Goal: Task Accomplishment & Management: Use online tool/utility

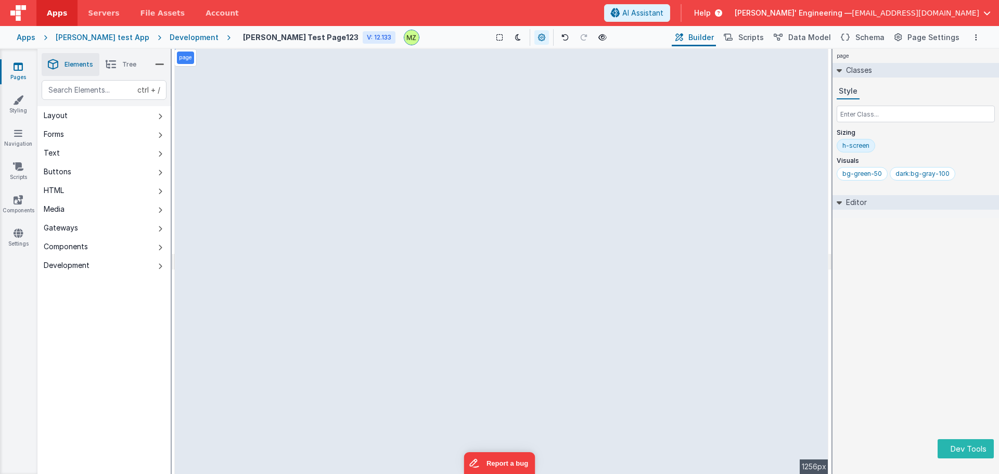
click at [109, 71] on icon at bounding box center [111, 64] width 10 height 15
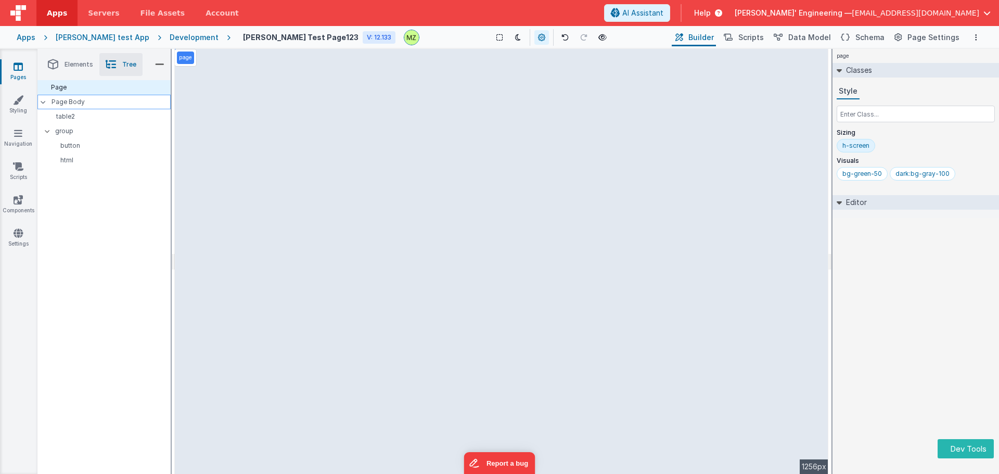
click at [66, 96] on div "Page Body" at bounding box center [103, 102] width 133 height 15
click at [94, 106] on div "Page Body" at bounding box center [103, 102] width 133 height 15
click at [83, 121] on div "table2" at bounding box center [106, 116] width 129 height 15
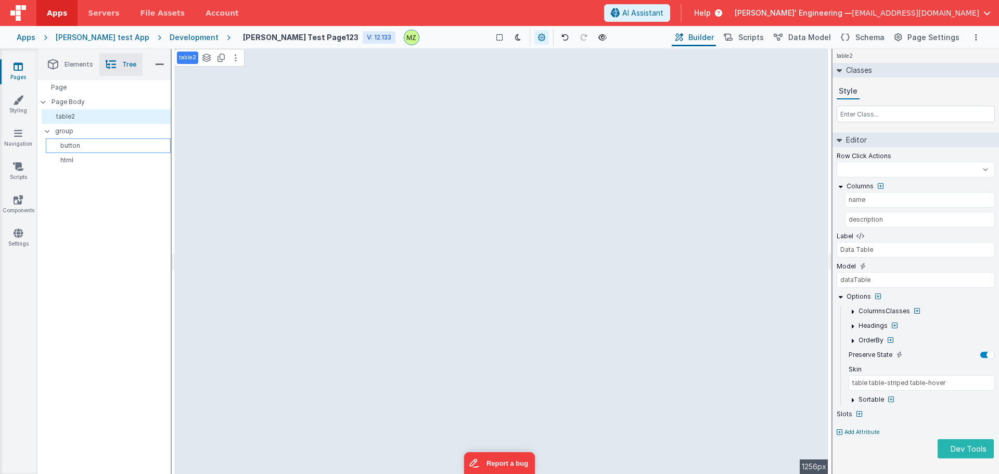
select select
click at [79, 138] on div "group" at bounding box center [106, 131] width 129 height 15
click at [77, 131] on p "group" at bounding box center [112, 130] width 115 height 11
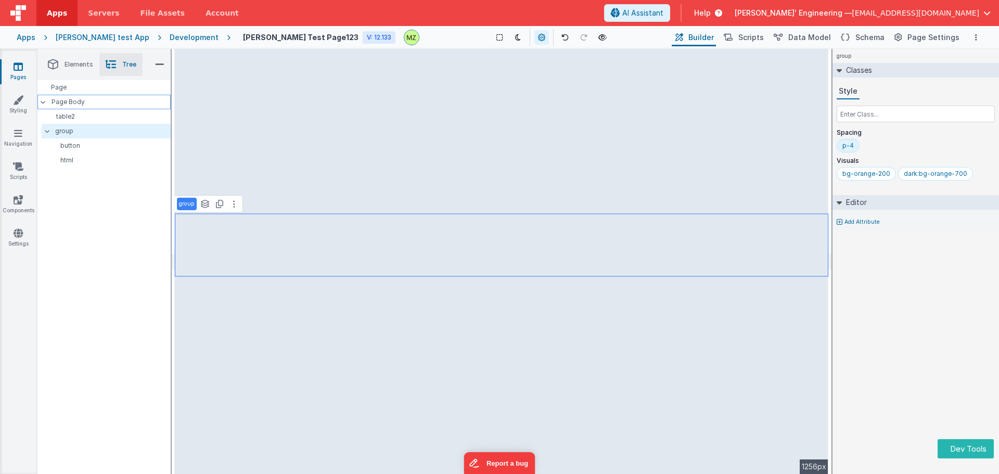
click at [76, 104] on p "Page Body" at bounding box center [111, 102] width 119 height 8
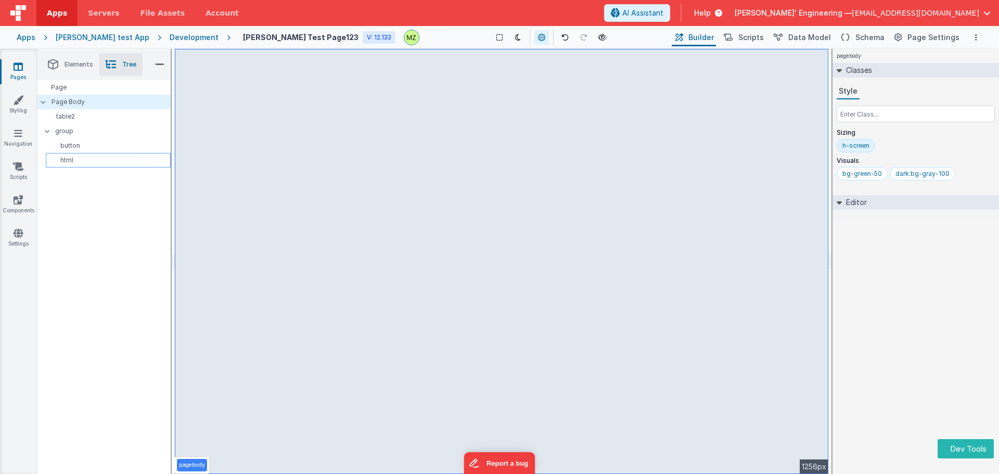
click at [77, 159] on p "html" at bounding box center [110, 160] width 120 height 8
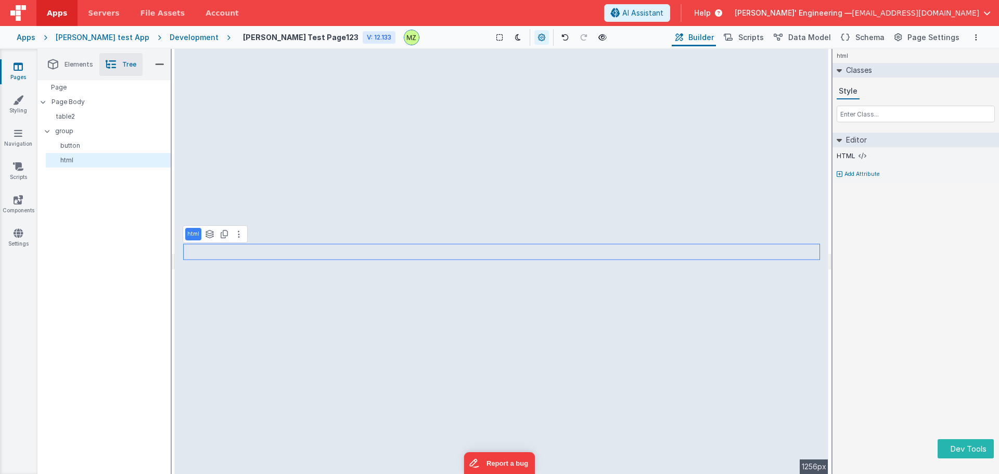
drag, startPoint x: 61, startPoint y: 160, endPoint x: 54, endPoint y: 207, distance: 47.5
click at [54, 207] on div "Page Page Body table2 group button html" at bounding box center [103, 243] width 133 height 327
click at [82, 140] on div "button" at bounding box center [108, 145] width 125 height 15
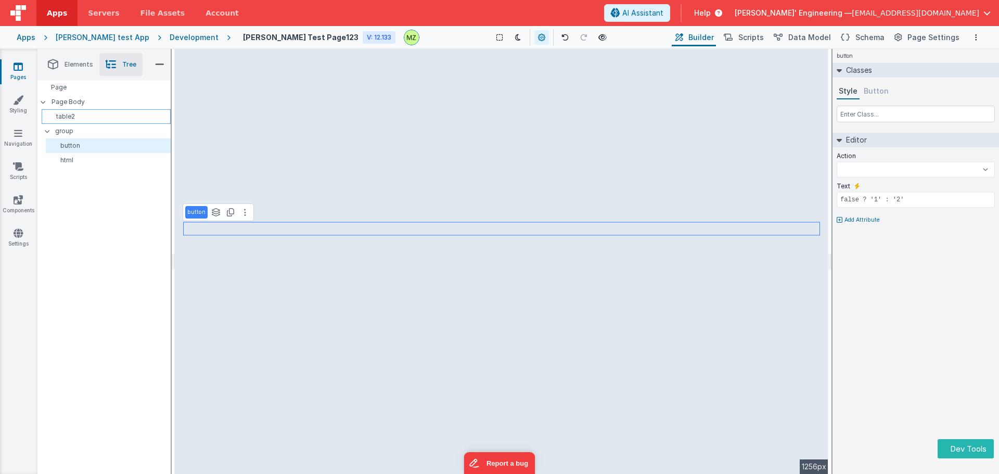
click at [77, 115] on p "table2" at bounding box center [108, 116] width 124 height 8
select select
type input "dataTable"
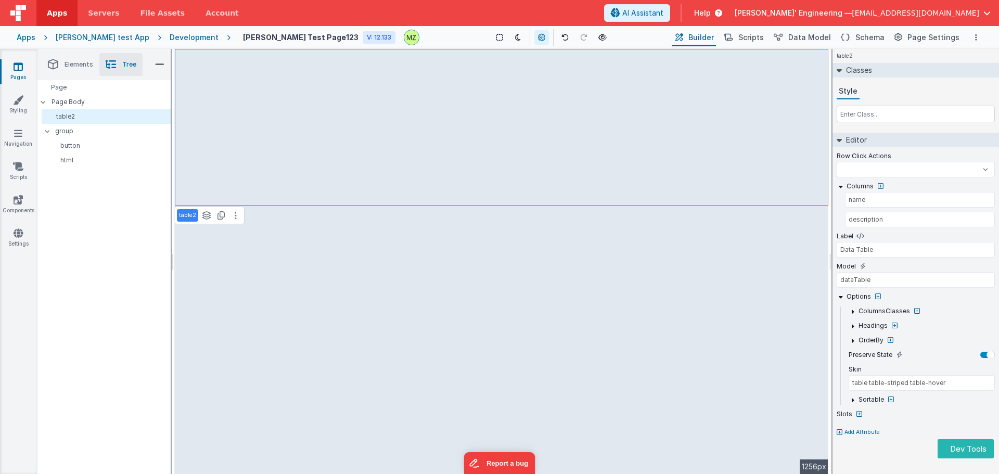
drag, startPoint x: 77, startPoint y: 115, endPoint x: 61, endPoint y: 210, distance: 97.0
click at [61, 210] on div "Page Page Body table2 group button html" at bounding box center [103, 243] width 133 height 327
select select
click at [71, 162] on p "html" at bounding box center [110, 160] width 120 height 8
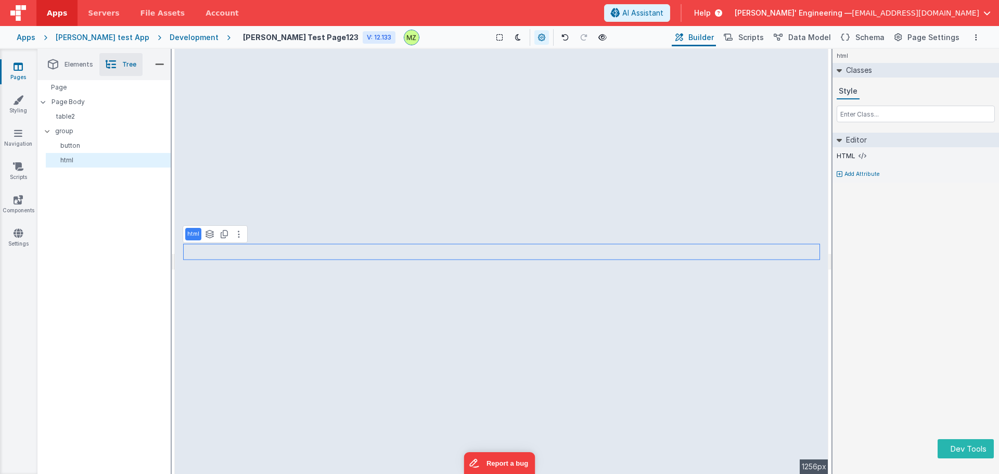
drag, startPoint x: 67, startPoint y: 161, endPoint x: 54, endPoint y: 217, distance: 57.2
click at [54, 217] on div "Page Page Body table2 group button html" at bounding box center [103, 243] width 133 height 327
click at [239, 239] on button at bounding box center [239, 234] width 12 height 12
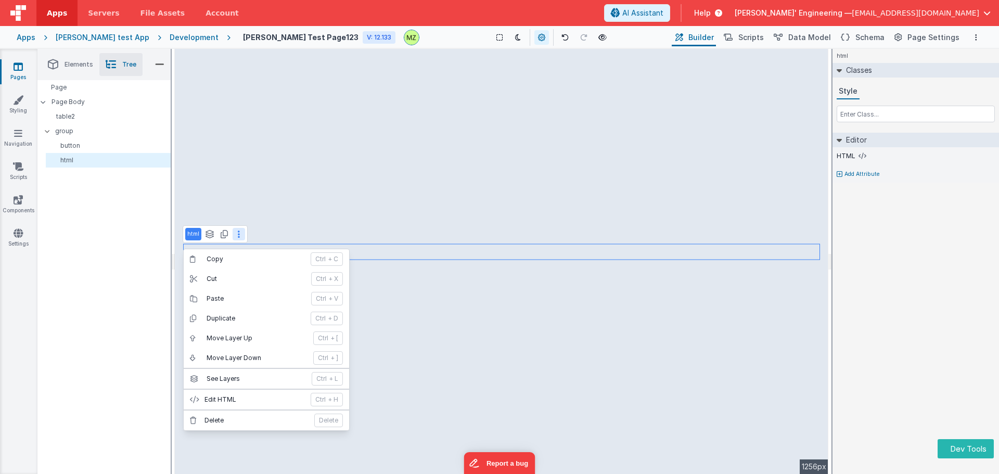
drag, startPoint x: 103, startPoint y: 151, endPoint x: 83, endPoint y: 188, distance: 42.2
click at [83, 188] on div "Page Page Body table2 group button html" at bounding box center [103, 243] width 133 height 327
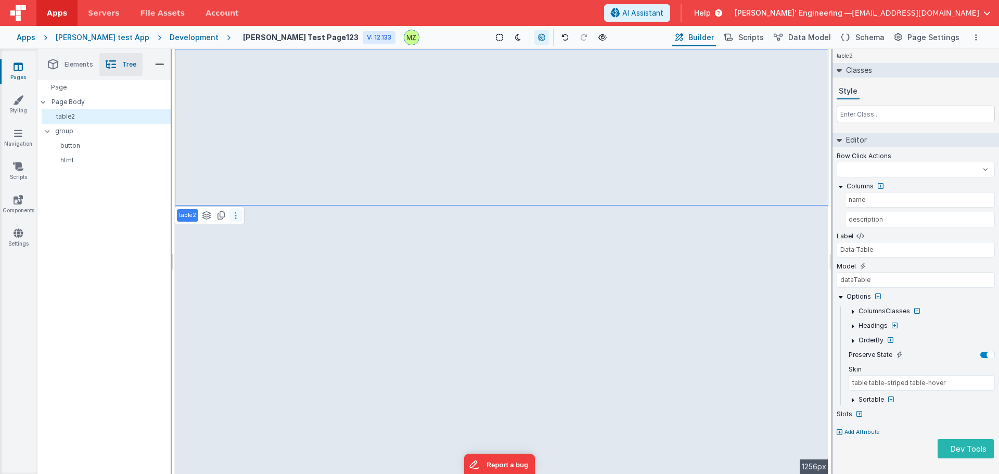
select select
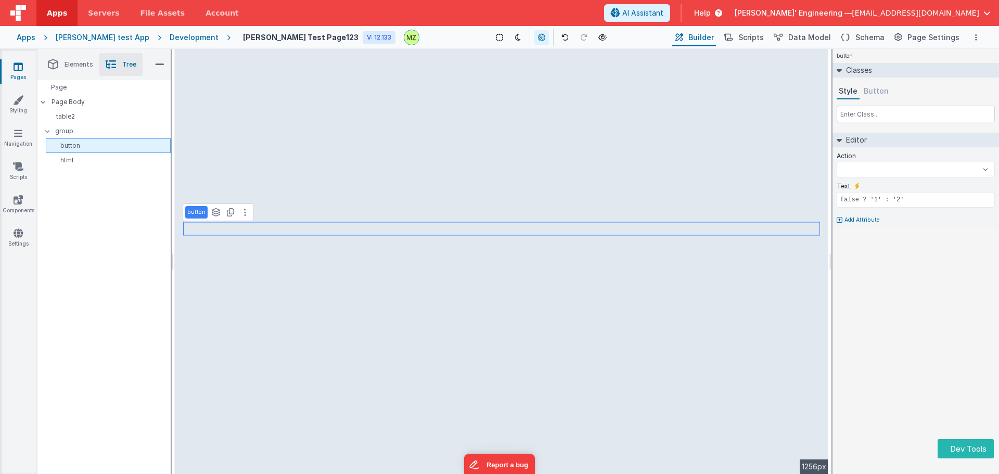
select select
drag, startPoint x: 88, startPoint y: 143, endPoint x: 69, endPoint y: 203, distance: 63.2
click at [69, 203] on div "Page Page Body table2 group button html" at bounding box center [103, 243] width 133 height 327
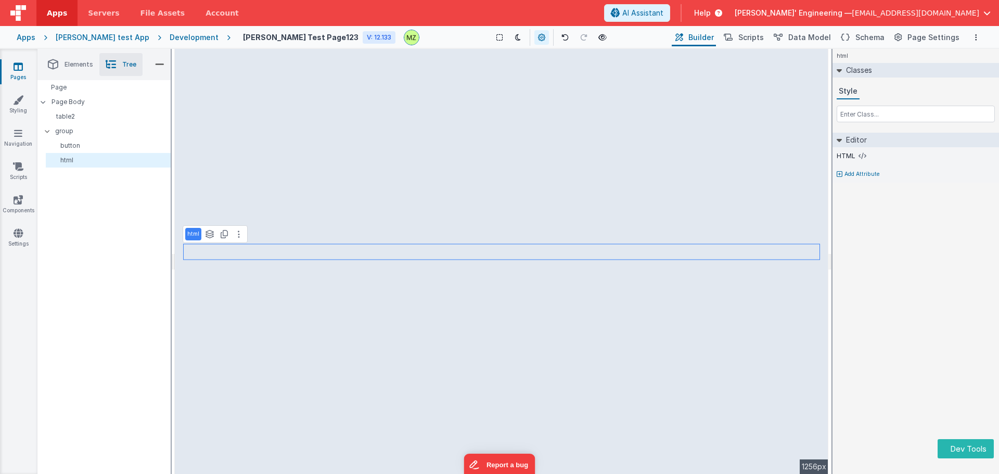
click at [101, 177] on div "Page Page Body table2 group button html" at bounding box center [103, 243] width 133 height 327
click at [79, 68] on span "Elements" at bounding box center [79, 64] width 29 height 8
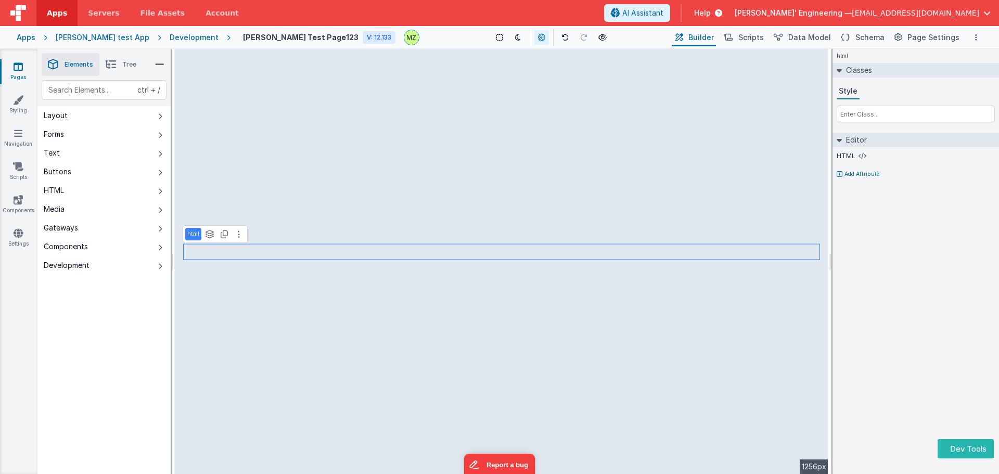
click at [109, 59] on icon at bounding box center [111, 64] width 10 height 15
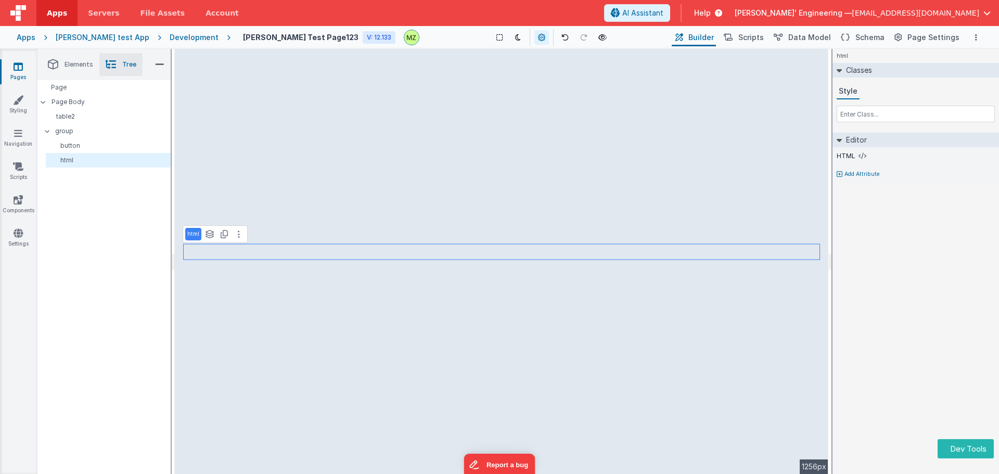
click at [72, 59] on li "Elements" at bounding box center [71, 64] width 58 height 23
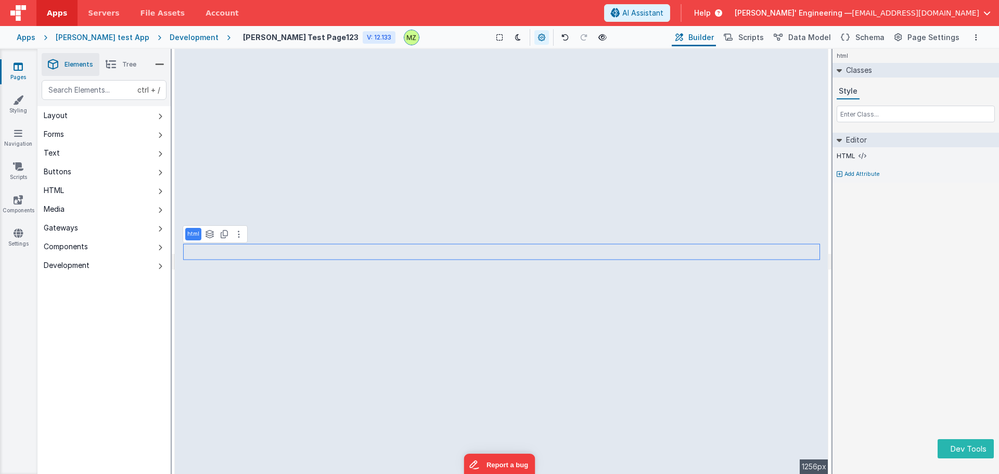
click at [106, 59] on icon at bounding box center [111, 64] width 10 height 15
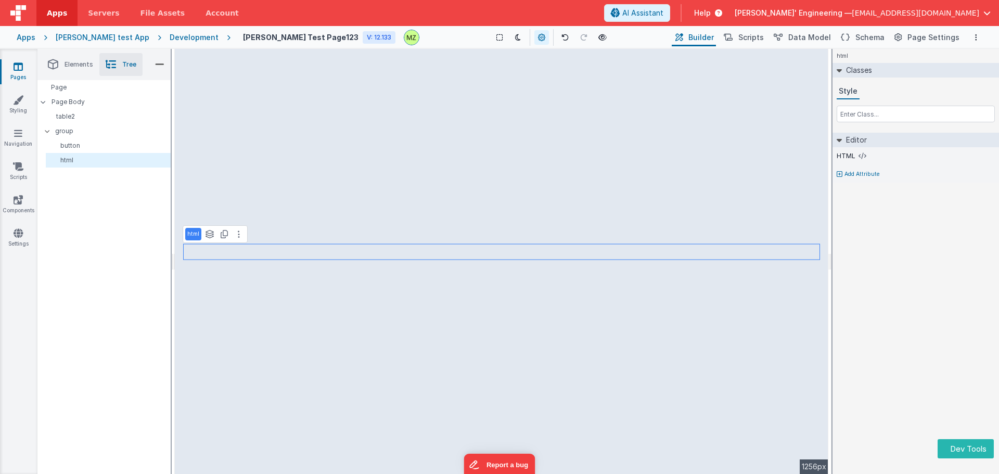
drag, startPoint x: 70, startPoint y: 61, endPoint x: 112, endPoint y: 63, distance: 42.2
click at [70, 62] on span "Elements" at bounding box center [79, 64] width 29 height 8
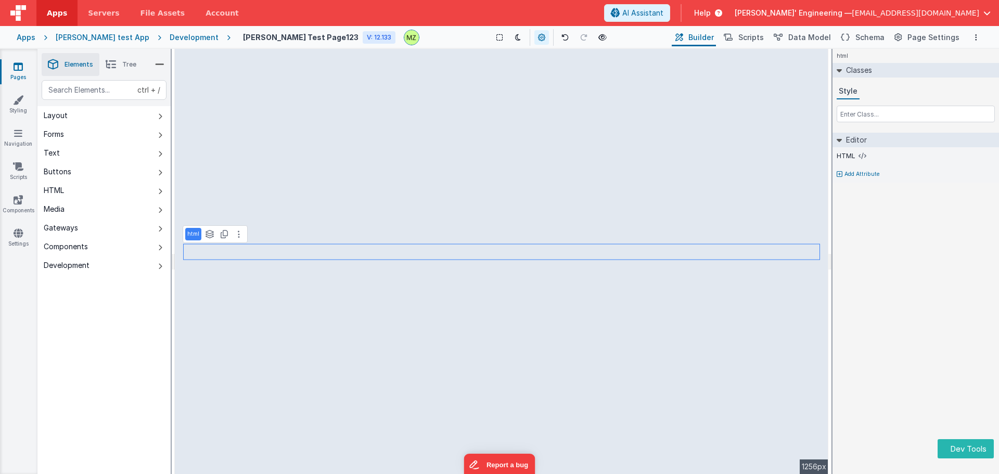
click at [119, 61] on li "Tree" at bounding box center [120, 64] width 43 height 23
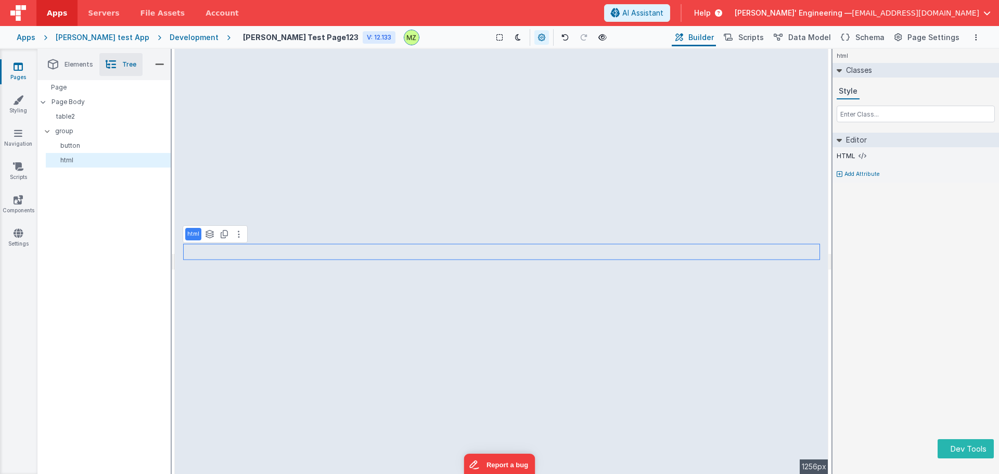
click at [77, 62] on span "Elements" at bounding box center [79, 64] width 29 height 8
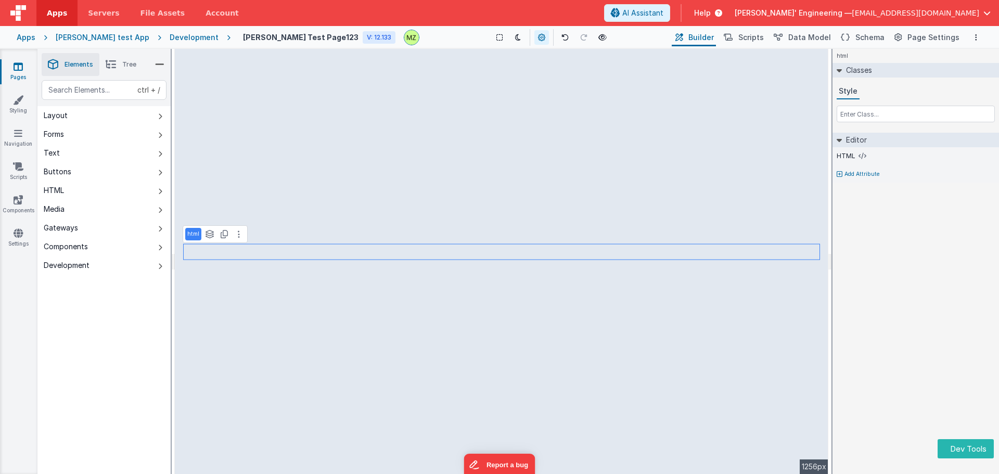
click at [123, 60] on span "Tree" at bounding box center [129, 64] width 14 height 8
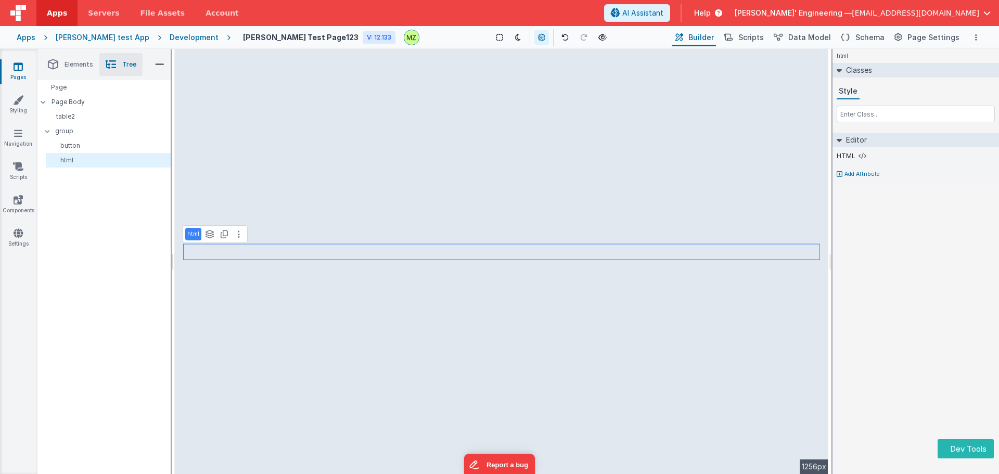
drag, startPoint x: 77, startPoint y: 60, endPoint x: 84, endPoint y: 63, distance: 7.7
click at [77, 61] on span "Elements" at bounding box center [79, 64] width 29 height 8
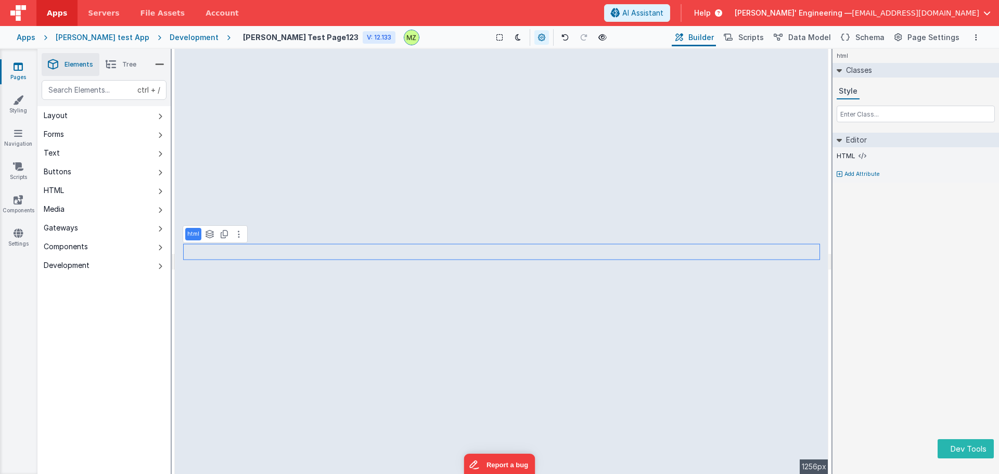
click at [124, 59] on li "Tree" at bounding box center [120, 64] width 43 height 23
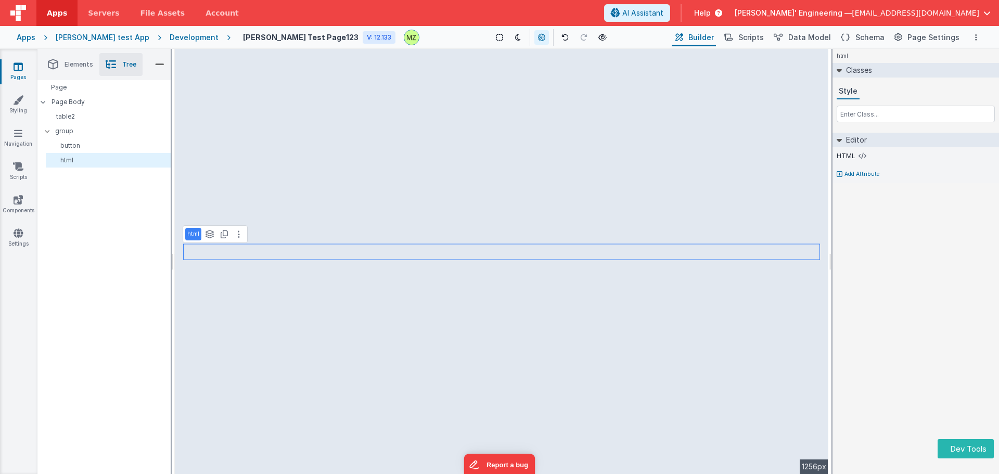
drag, startPoint x: 79, startPoint y: 60, endPoint x: 86, endPoint y: 62, distance: 7.5
click at [79, 61] on span "Elements" at bounding box center [79, 64] width 29 height 8
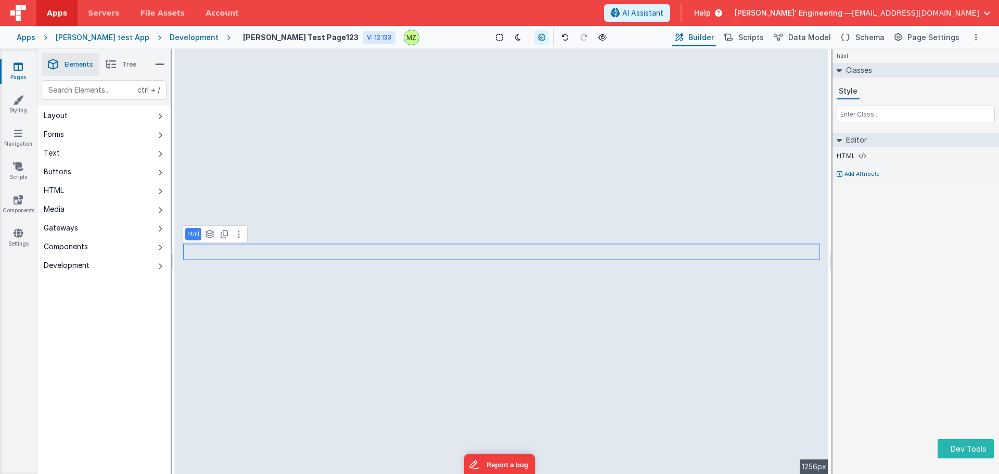
click at [116, 61] on icon at bounding box center [111, 64] width 10 height 15
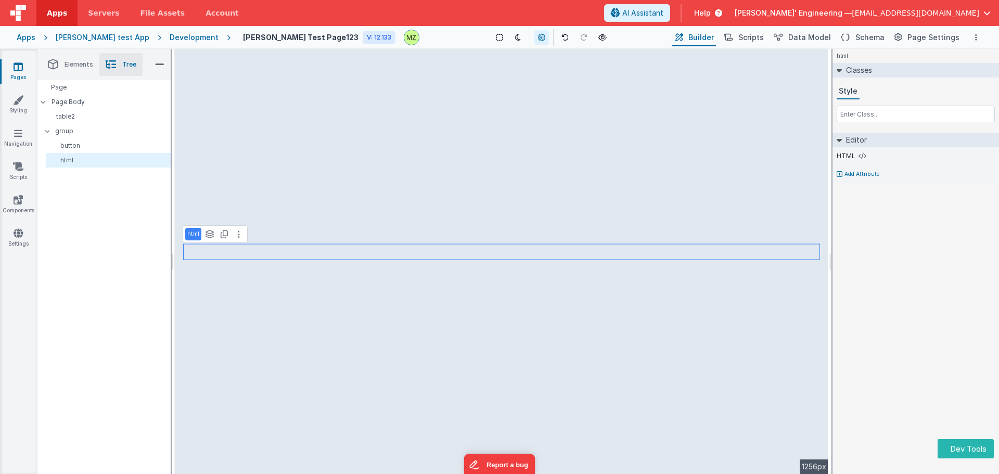
drag, startPoint x: 77, startPoint y: 61, endPoint x: 104, endPoint y: 64, distance: 27.1
click at [77, 62] on span "Elements" at bounding box center [79, 64] width 29 height 8
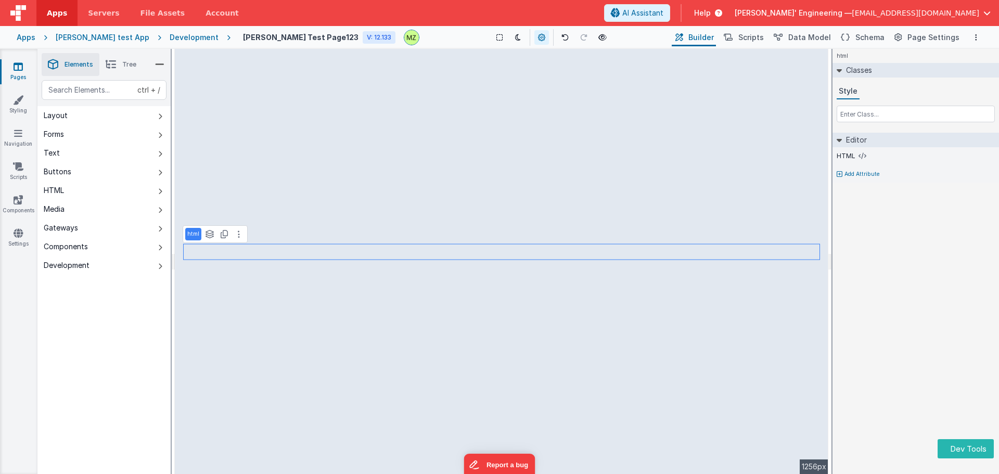
click at [115, 374] on div "ctrl + / Layout Forms Text Buttons HTML Media Gateways Components Development P…" at bounding box center [103, 301] width 133 height 443
click at [106, 70] on icon at bounding box center [111, 64] width 10 height 15
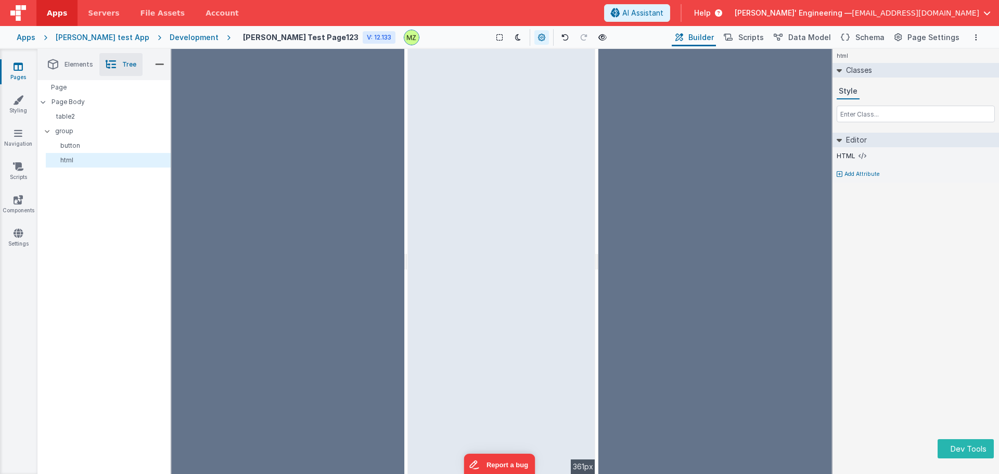
drag, startPoint x: 173, startPoint y: 77, endPoint x: 392, endPoint y: 88, distance: 219.4
click at [392, 88] on html "Dev Tools Apps Servers File Assets Account Some FUTURE Slot AI Assistant Help […" at bounding box center [499, 237] width 999 height 474
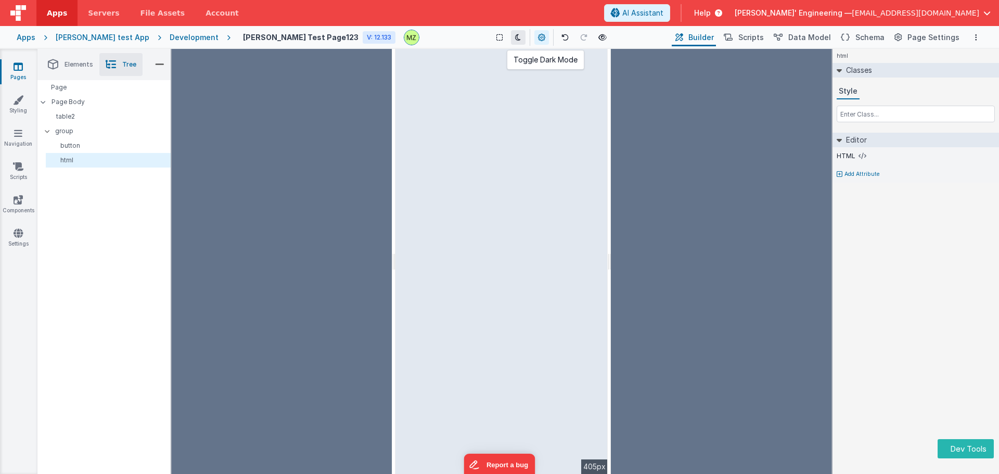
click at [515, 35] on icon at bounding box center [518, 37] width 6 height 7
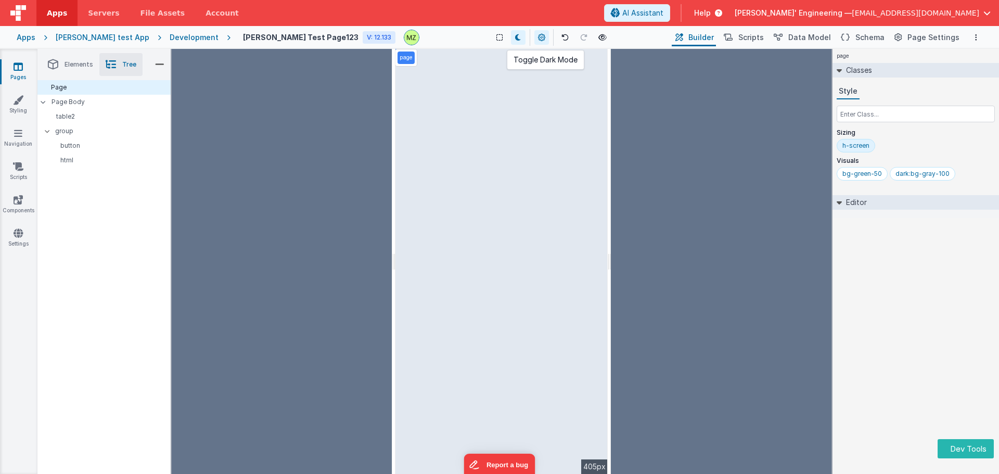
click at [515, 35] on icon at bounding box center [518, 37] width 6 height 7
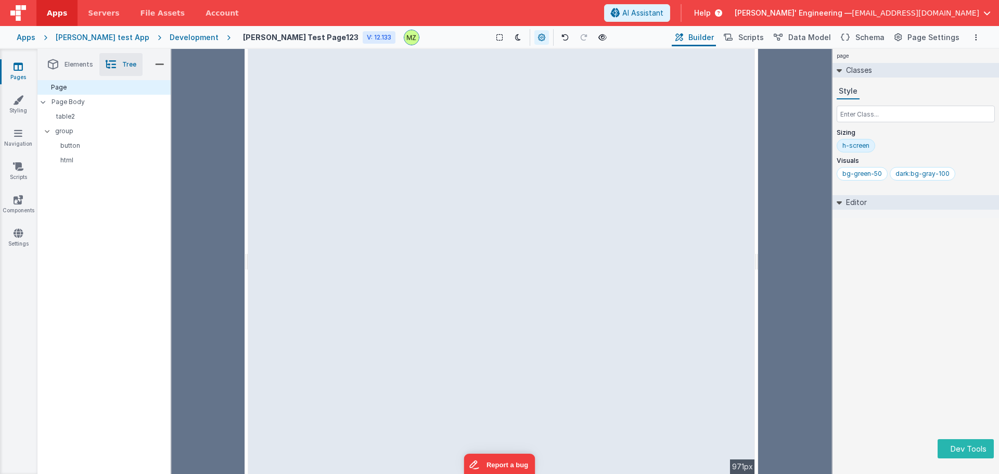
drag, startPoint x: 391, startPoint y: 166, endPoint x: 245, endPoint y: 187, distance: 148.4
click at [245, 187] on html "Dev Tools Apps Servers File Assets Account Some FUTURE Slot AI Assistant Help […" at bounding box center [499, 237] width 999 height 474
click at [69, 64] on span "Elements" at bounding box center [79, 64] width 29 height 8
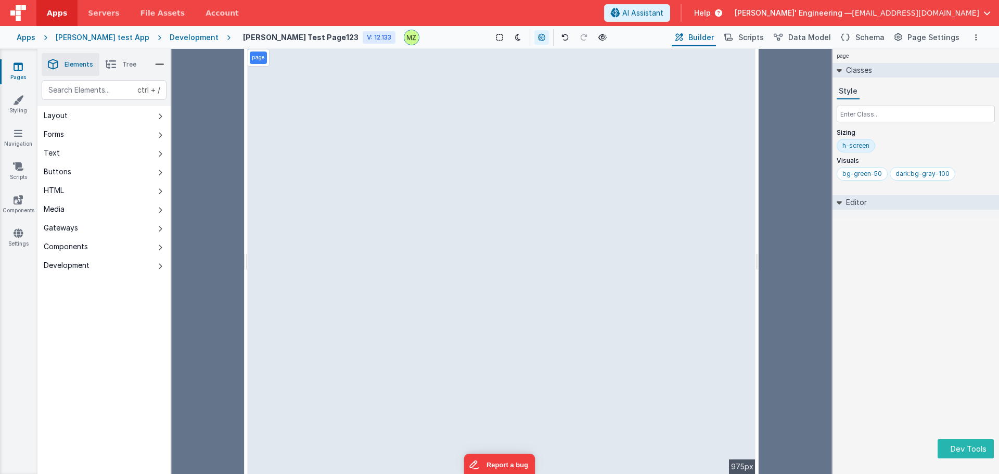
click at [126, 57] on div "Saved Duplicating Page" at bounding box center [536, 53] width 999 height 8
click at [129, 62] on span "Tree" at bounding box center [129, 64] width 14 height 8
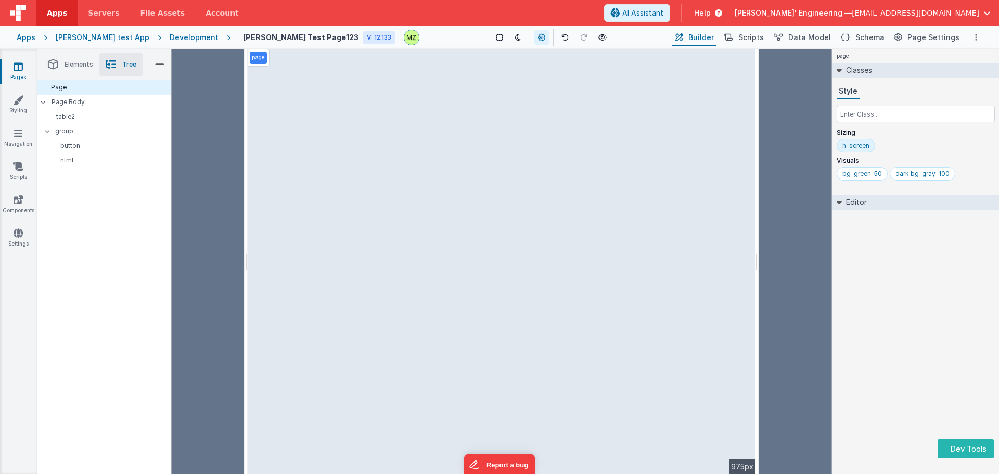
drag, startPoint x: 101, startPoint y: 120, endPoint x: 81, endPoint y: 292, distance: 173.0
click at [79, 294] on div "Page Page Body table2 group button html" at bounding box center [103, 243] width 133 height 327
click at [82, 157] on p "html" at bounding box center [110, 160] width 120 height 8
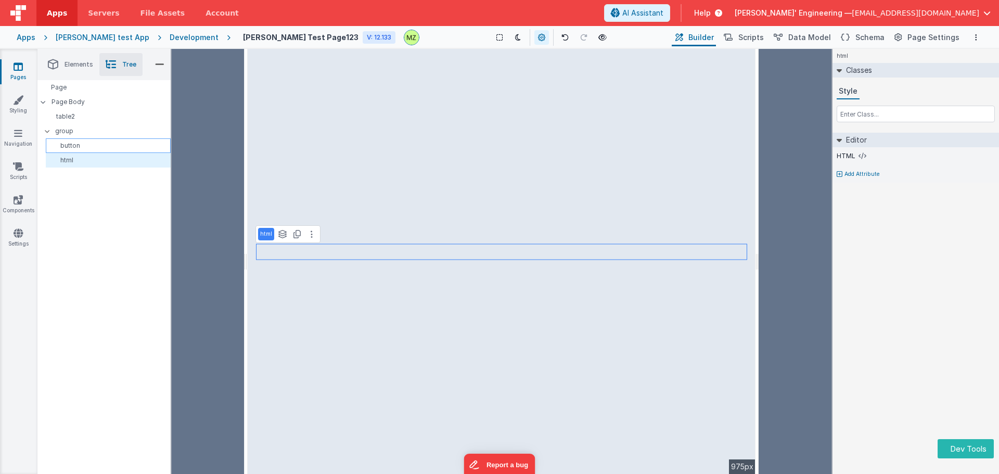
click at [82, 140] on div "button" at bounding box center [108, 145] width 125 height 15
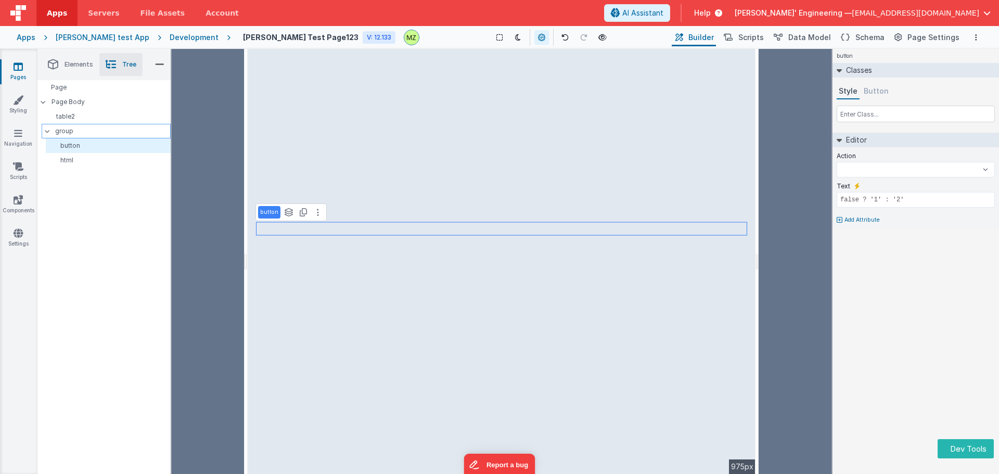
click at [84, 124] on div "group" at bounding box center [106, 131] width 129 height 15
click at [90, 114] on p "table2" at bounding box center [108, 116] width 124 height 8
select select
type input "dataTable"
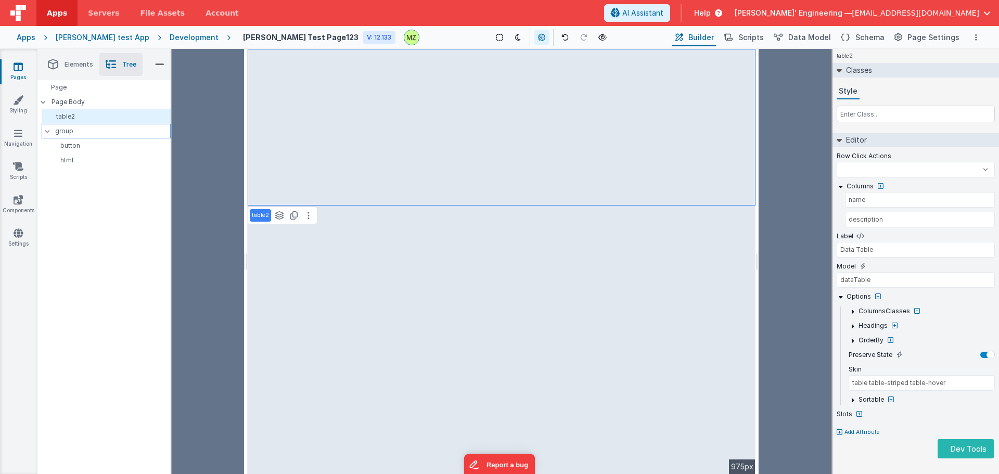
select select
click at [82, 132] on p "group" at bounding box center [112, 130] width 115 height 11
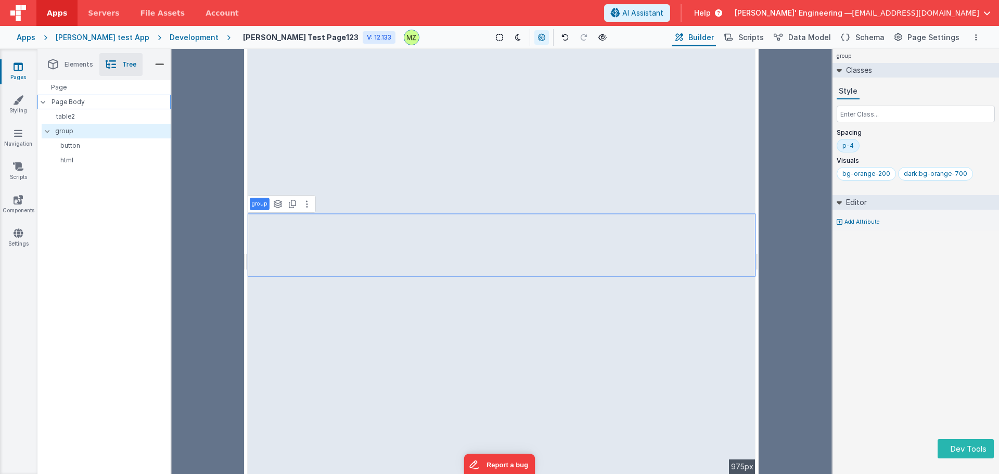
click at [84, 103] on p "Page Body" at bounding box center [111, 102] width 119 height 8
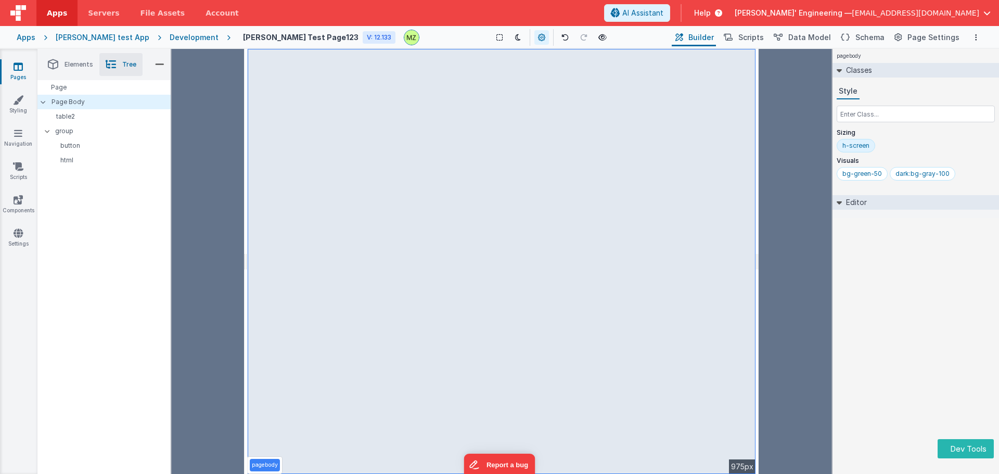
drag, startPoint x: 84, startPoint y: 103, endPoint x: 76, endPoint y: 253, distance: 150.6
click at [76, 253] on div "Page Page Body table2 group button html" at bounding box center [103, 243] width 133 height 327
click at [72, 123] on div "table2" at bounding box center [106, 116] width 129 height 15
select select
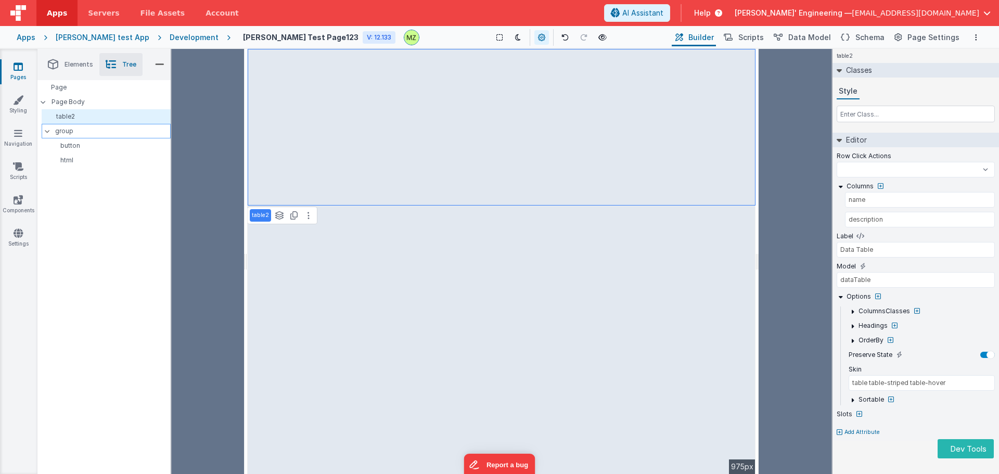
click at [84, 132] on p "group" at bounding box center [112, 130] width 115 height 11
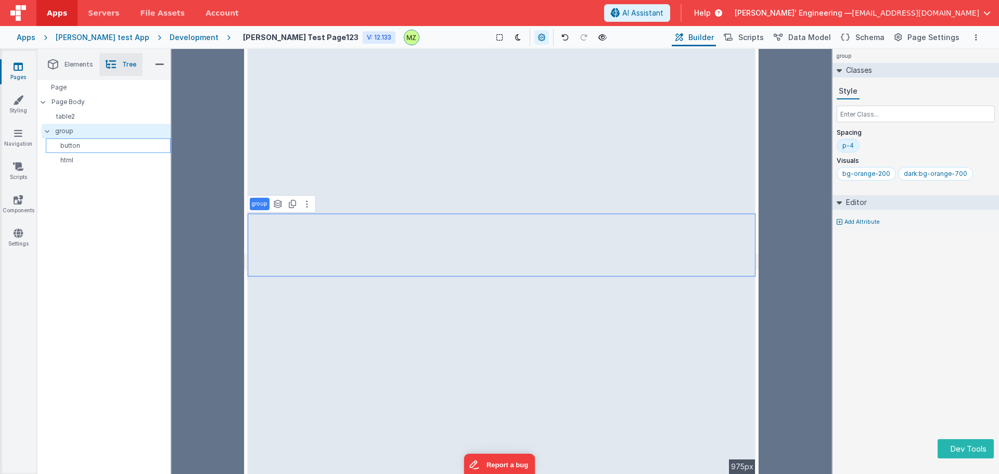
click at [92, 139] on div "button" at bounding box center [108, 145] width 125 height 15
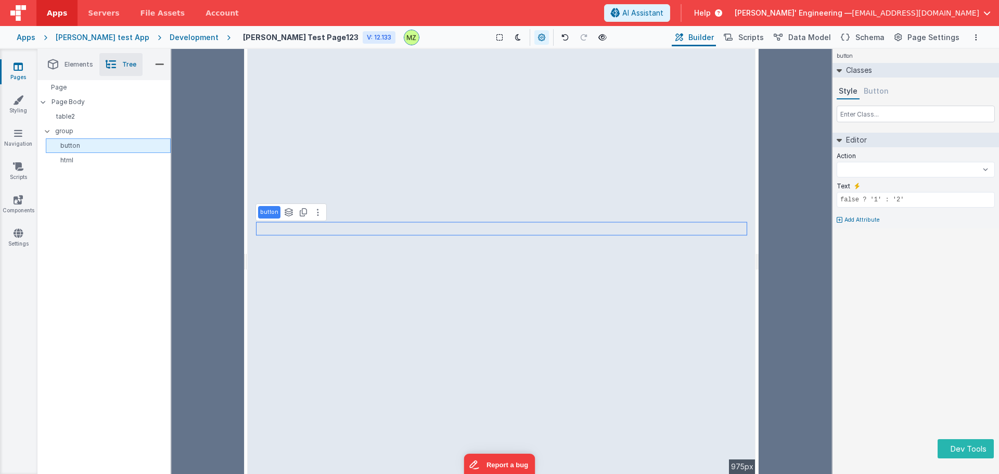
click at [107, 153] on div "button" at bounding box center [108, 145] width 125 height 15
select select
click at [110, 160] on p "html" at bounding box center [110, 160] width 120 height 8
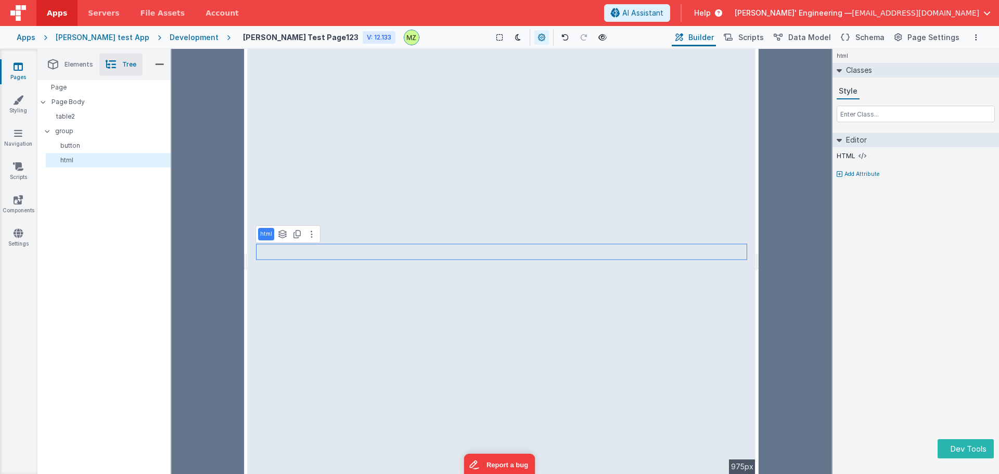
click at [90, 66] on span "Elements" at bounding box center [79, 64] width 29 height 8
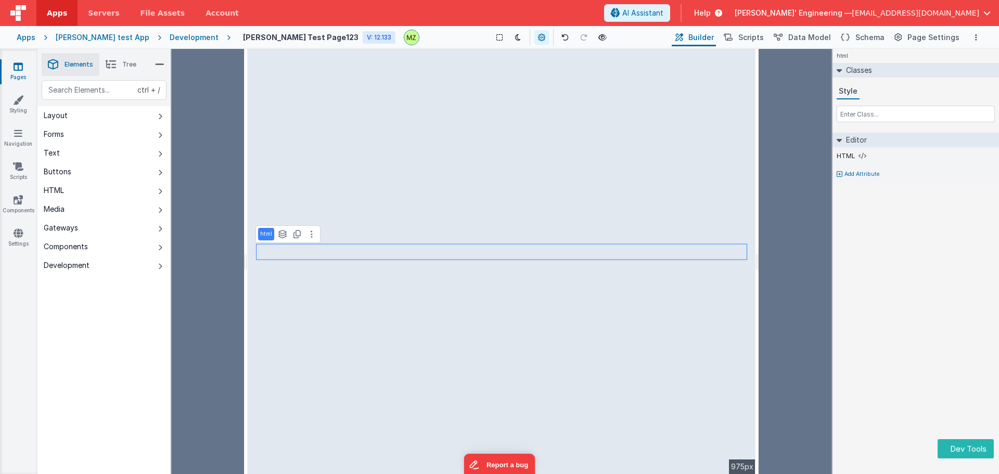
click at [132, 70] on li "Tree" at bounding box center [120, 64] width 43 height 23
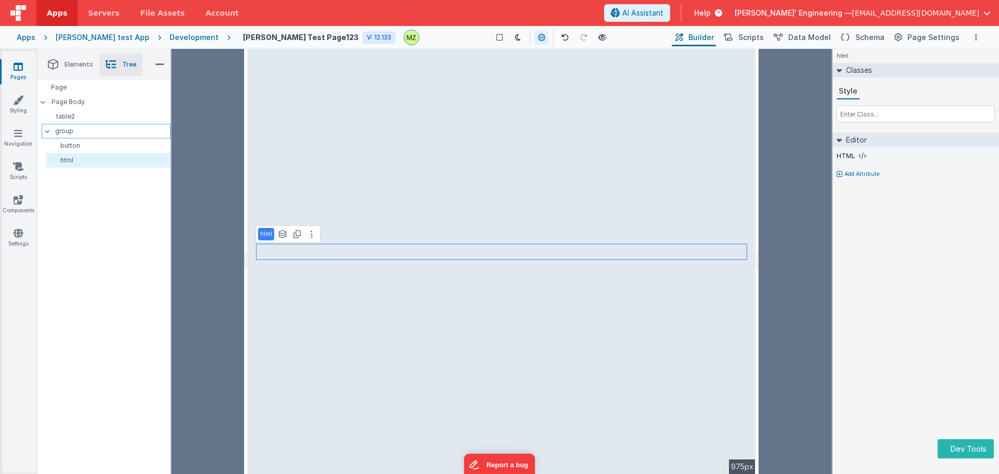
click at [88, 137] on div "group" at bounding box center [106, 131] width 129 height 15
click at [84, 146] on p "button" at bounding box center [110, 146] width 120 height 8
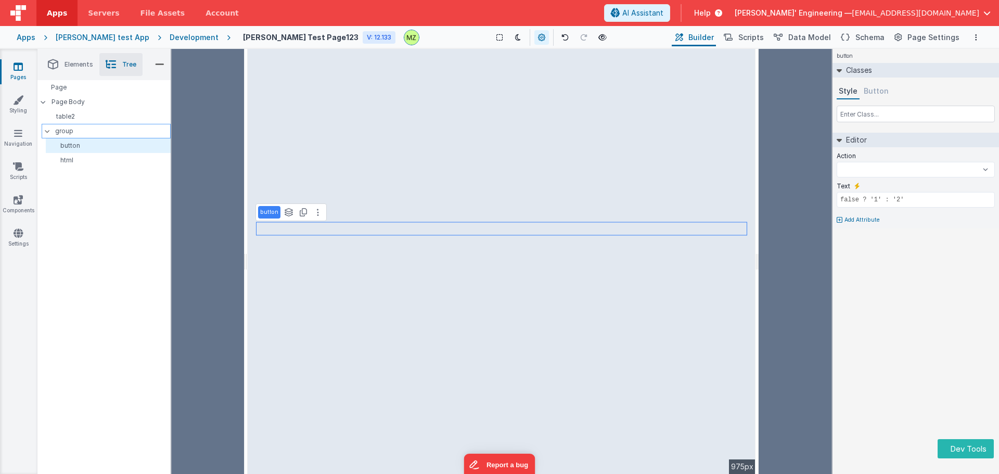
click at [72, 124] on div "group" at bounding box center [106, 131] width 129 height 15
click at [73, 116] on p "table2" at bounding box center [108, 116] width 124 height 8
select select
type input "dataTable"
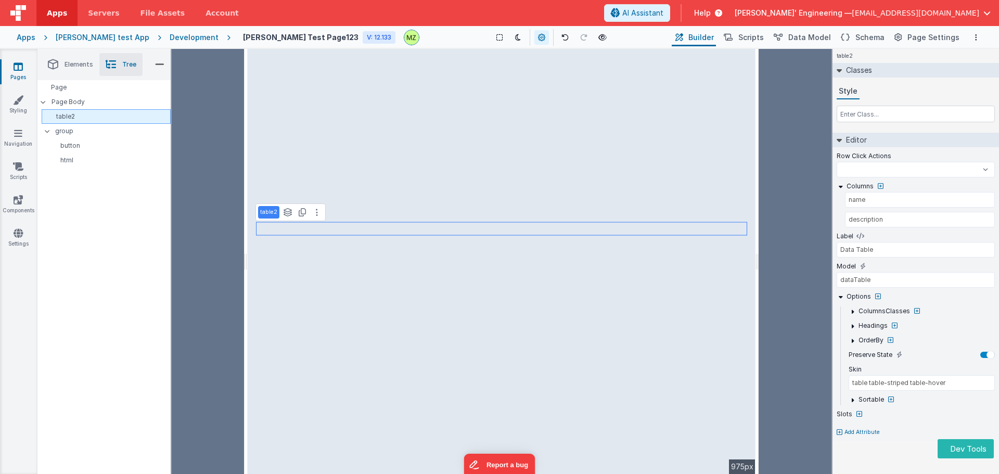
select select
click at [68, 133] on p "group" at bounding box center [112, 130] width 115 height 11
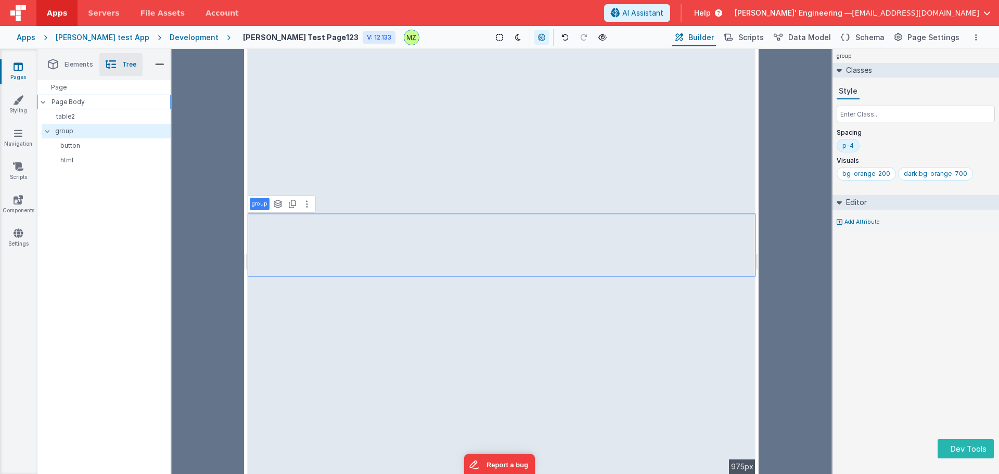
click at [64, 106] on div "Page Body" at bounding box center [103, 102] width 133 height 15
click at [64, 99] on p "Page Body" at bounding box center [111, 102] width 119 height 8
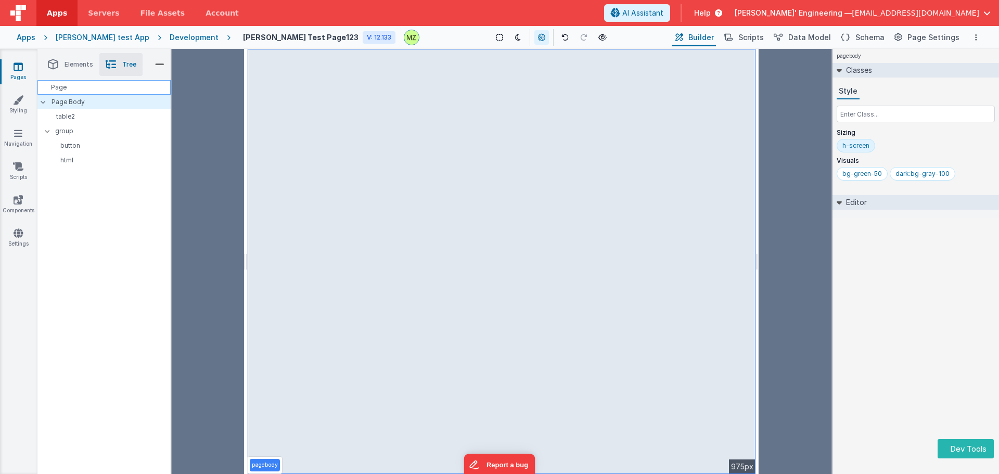
click at [66, 87] on div "Page" at bounding box center [103, 87] width 133 height 15
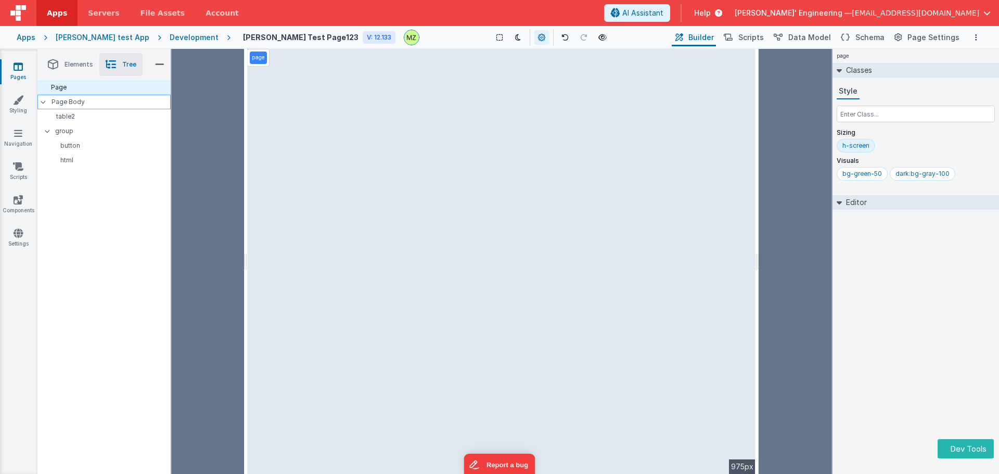
click at [70, 99] on p "Page Body" at bounding box center [111, 102] width 119 height 8
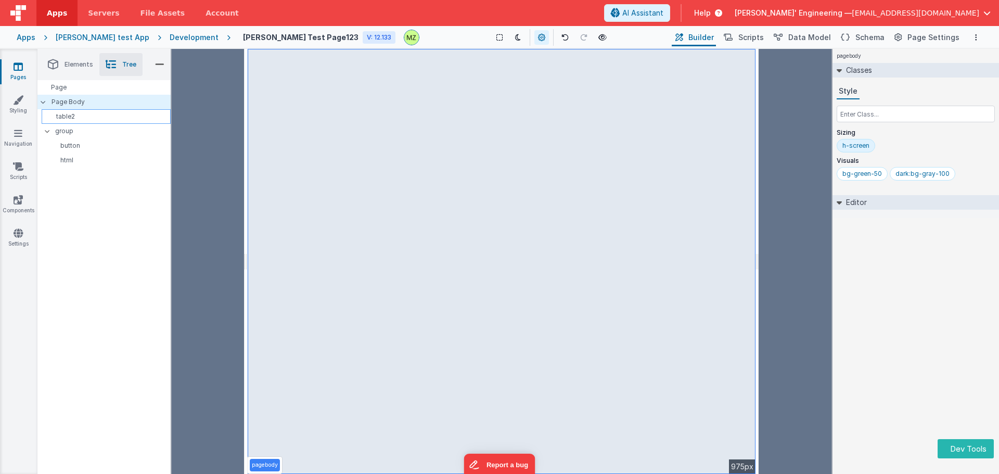
click at [75, 117] on p "table2" at bounding box center [108, 116] width 124 height 8
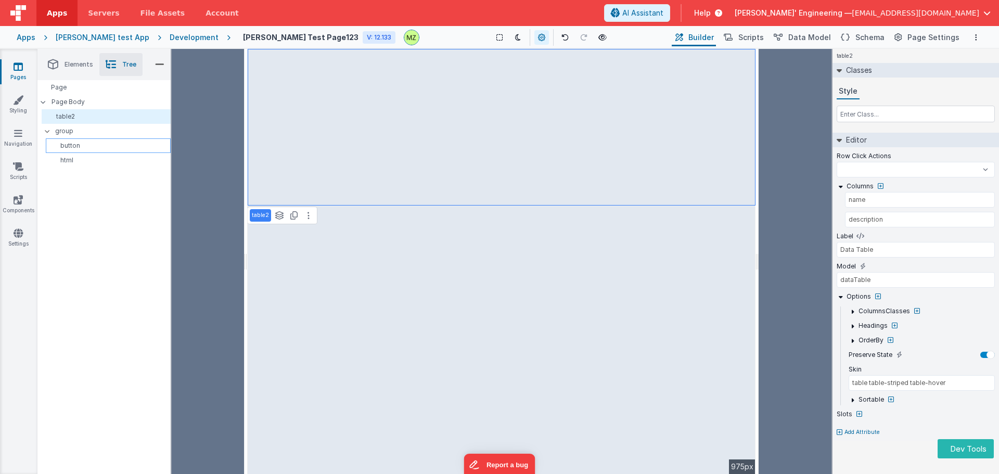
click at [79, 140] on div "button" at bounding box center [108, 145] width 125 height 15
select select
type input "false ? '1' : '2'"
select select
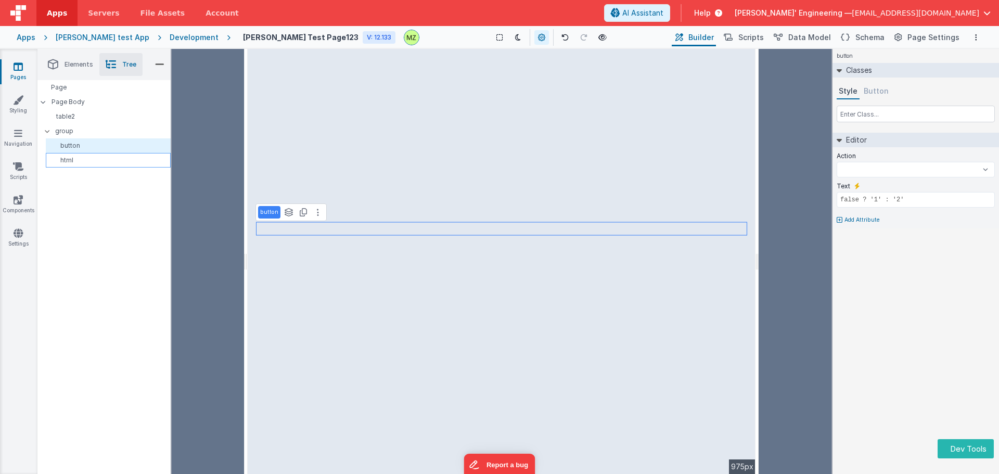
click at [86, 158] on p "html" at bounding box center [110, 160] width 120 height 8
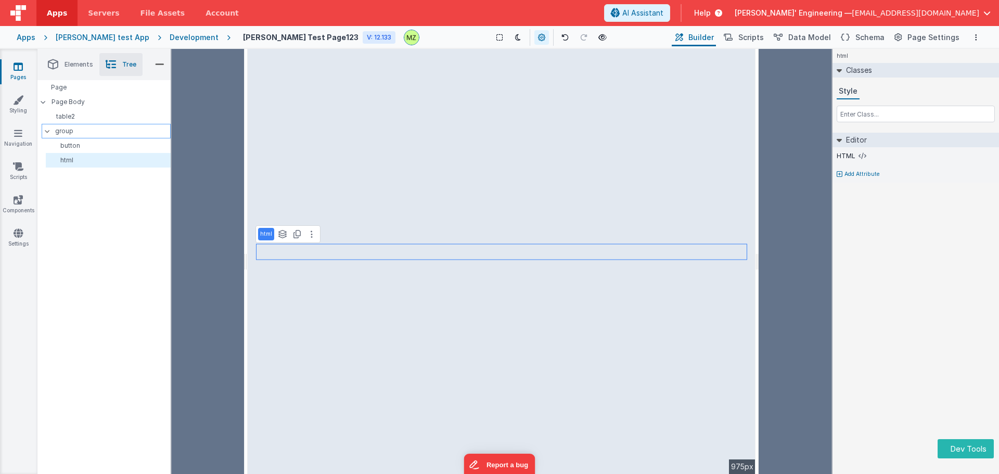
click at [74, 129] on p "group" at bounding box center [112, 130] width 115 height 11
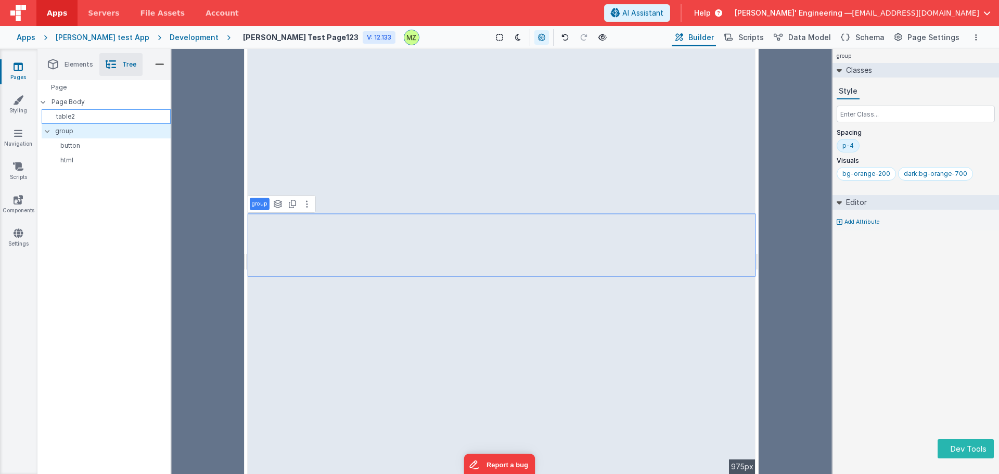
click at [78, 114] on p "table2" at bounding box center [108, 116] width 124 height 8
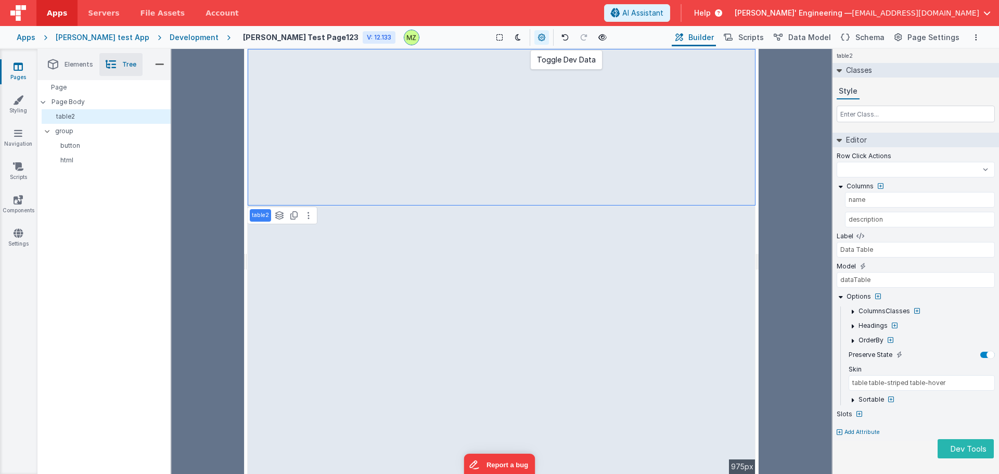
click at [538, 36] on icon at bounding box center [541, 37] width 7 height 7
click at [540, 36] on icon at bounding box center [543, 37] width 7 height 7
click at [910, 169] on select "Test Script test test 123 BigFunction button_callForHelp onAppLoad onLogin" at bounding box center [916, 170] width 158 height 16
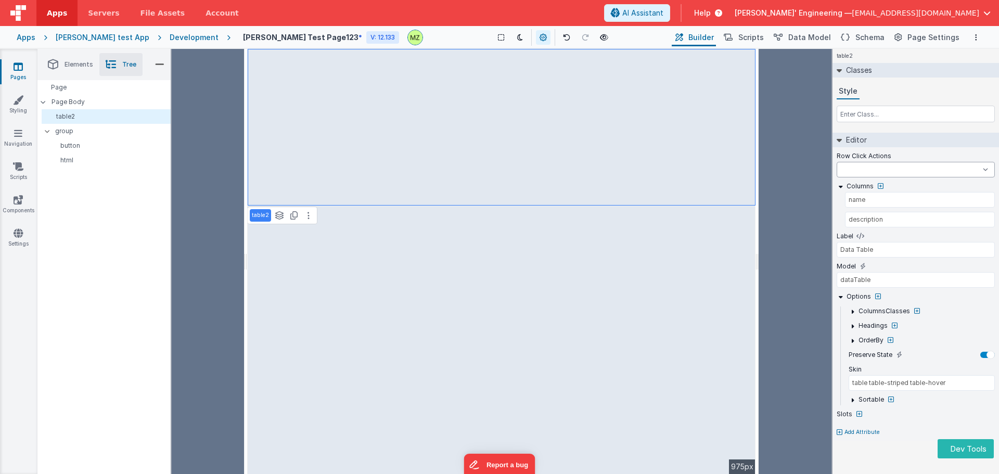
click at [880, 168] on select "Test Script test test 123 BigFunction button_callForHelp onAppLoad onLogin" at bounding box center [916, 170] width 158 height 16
click at [877, 456] on div "table2 Classes Style Editor Row Click Actions Test Script test test 123 BigFunc…" at bounding box center [916, 261] width 167 height 425
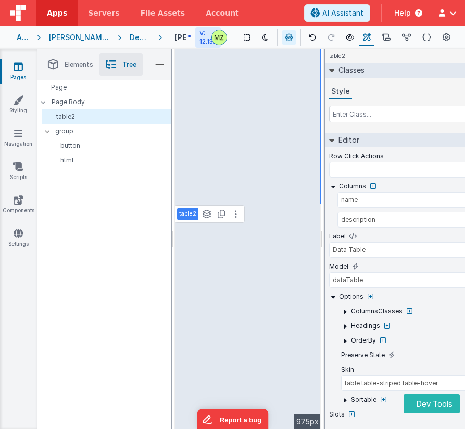
click at [111, 287] on div "Page Page Body table2 group button html" at bounding box center [103, 221] width 133 height 282
select select
